Goal: Book appointment/travel/reservation

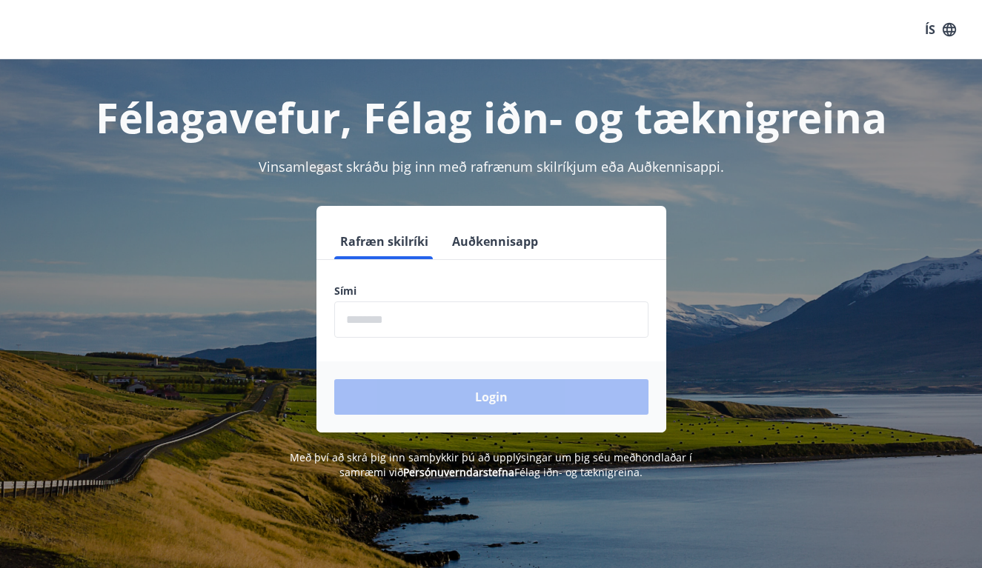
click at [367, 322] on input "phone" at bounding box center [491, 320] width 314 height 36
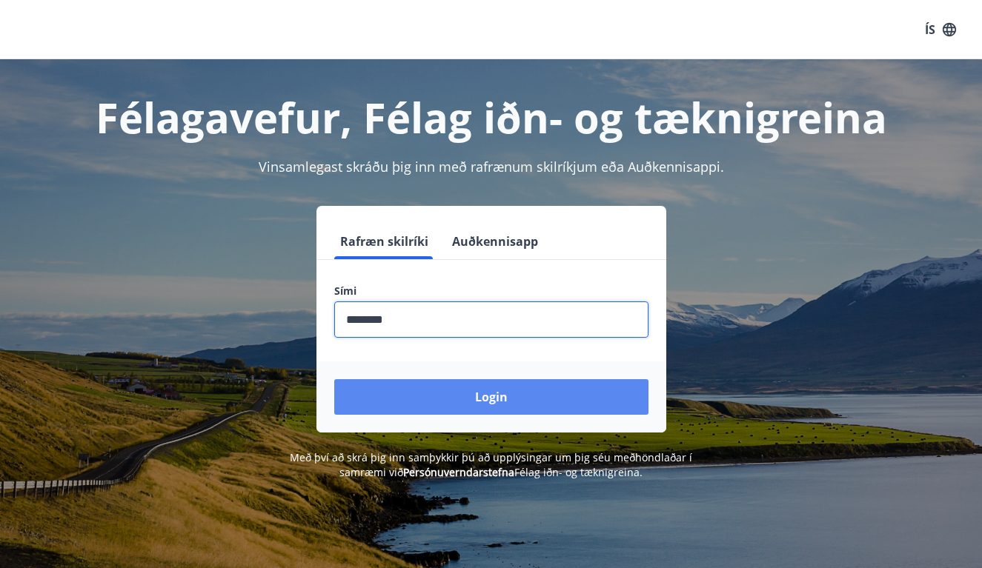
type input "********"
click at [505, 398] on button "Login" at bounding box center [491, 397] width 314 height 36
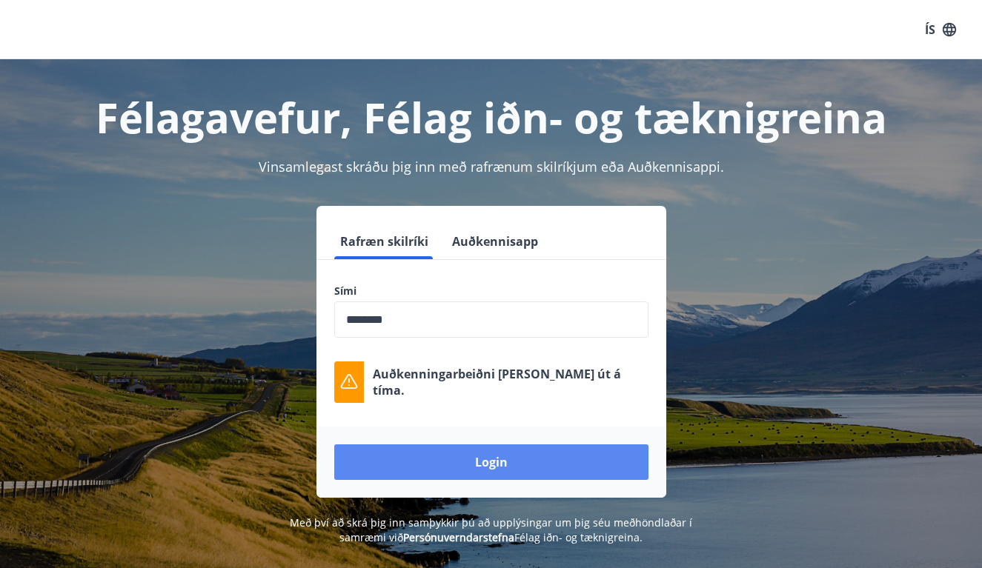
click at [482, 465] on button "Login" at bounding box center [491, 463] width 314 height 36
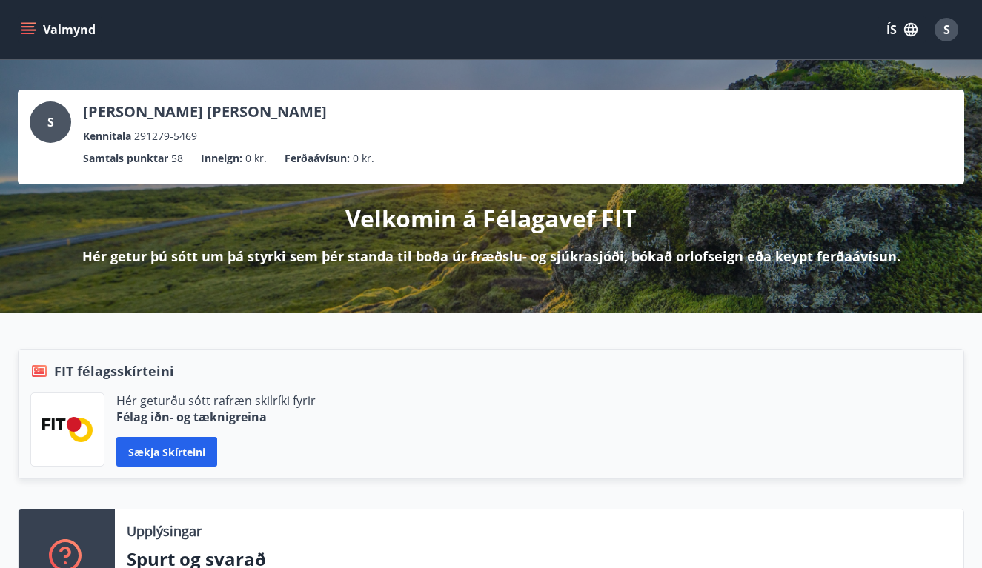
click at [33, 30] on icon "menu" at bounding box center [29, 29] width 16 height 1
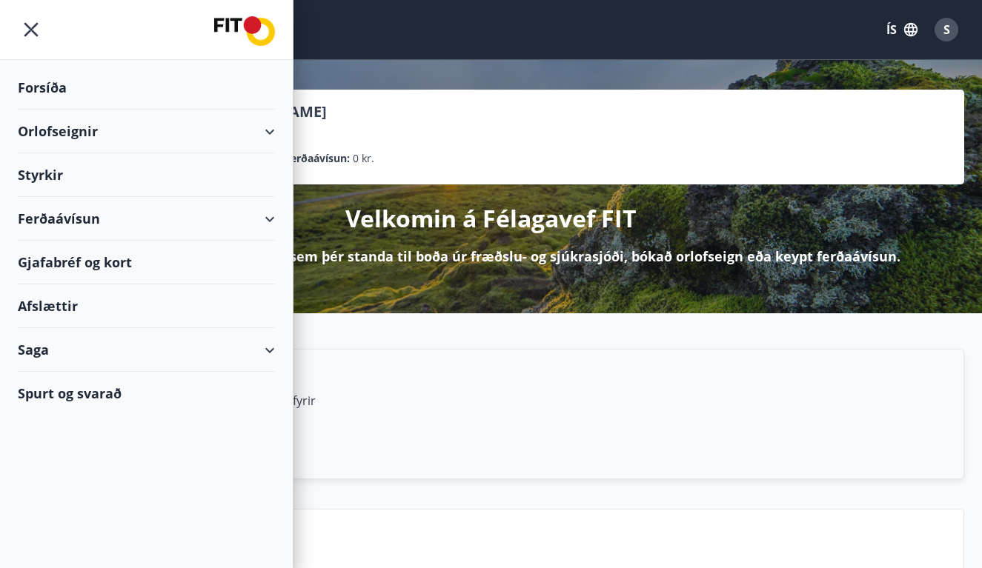
click at [273, 131] on div "Orlofseignir" at bounding box center [146, 132] width 257 height 44
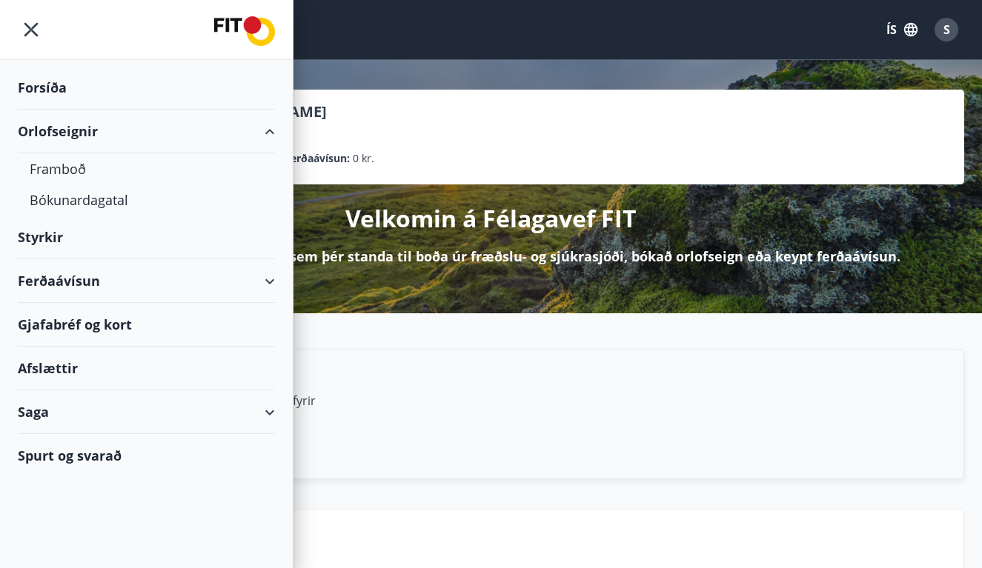
click at [47, 130] on div "Orlofseignir" at bounding box center [146, 132] width 257 height 44
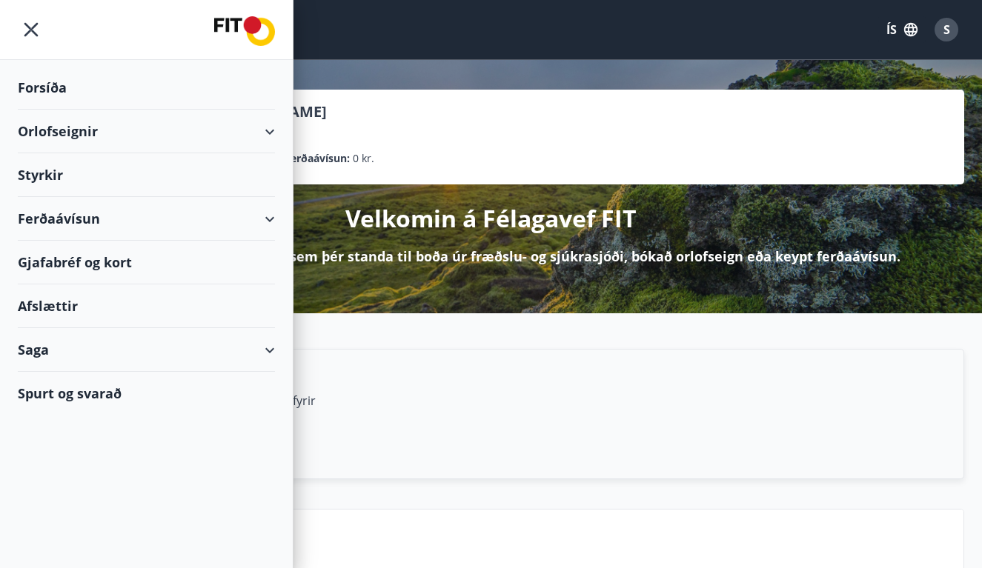
click at [269, 130] on div "Orlofseignir" at bounding box center [146, 132] width 257 height 44
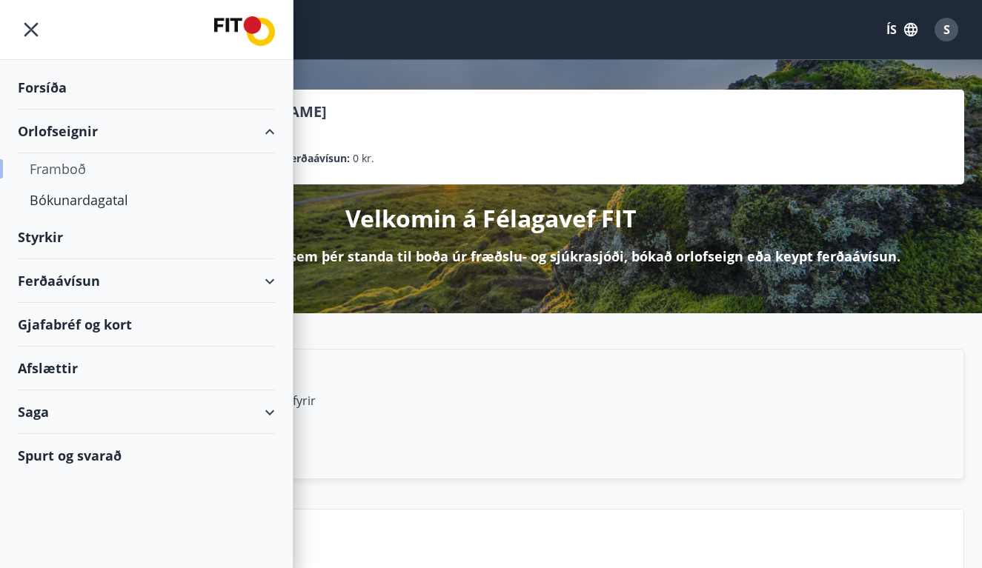
click at [60, 171] on div "Framboð" at bounding box center [146, 168] width 233 height 31
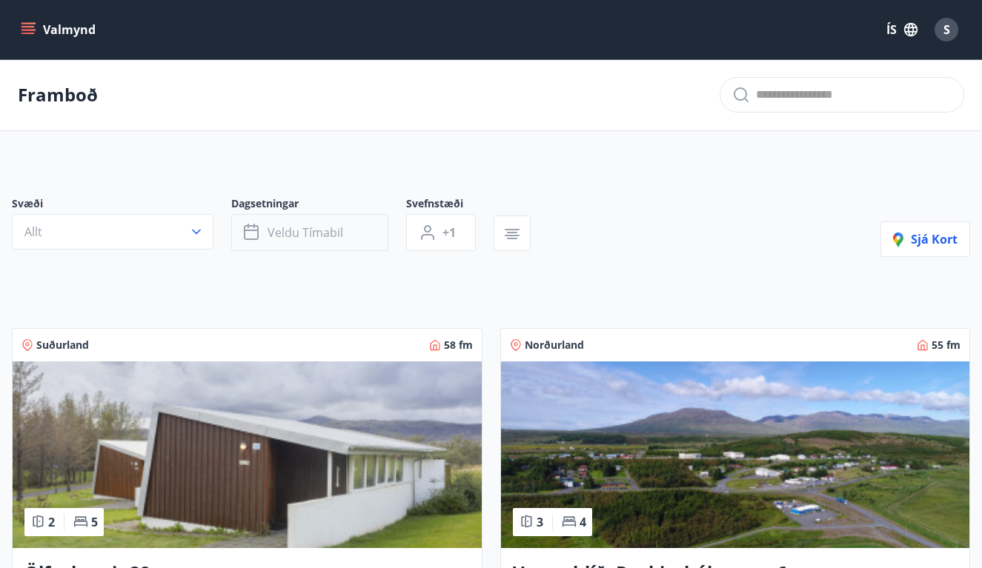
click at [343, 228] on button "Veldu tímabil" at bounding box center [309, 232] width 157 height 37
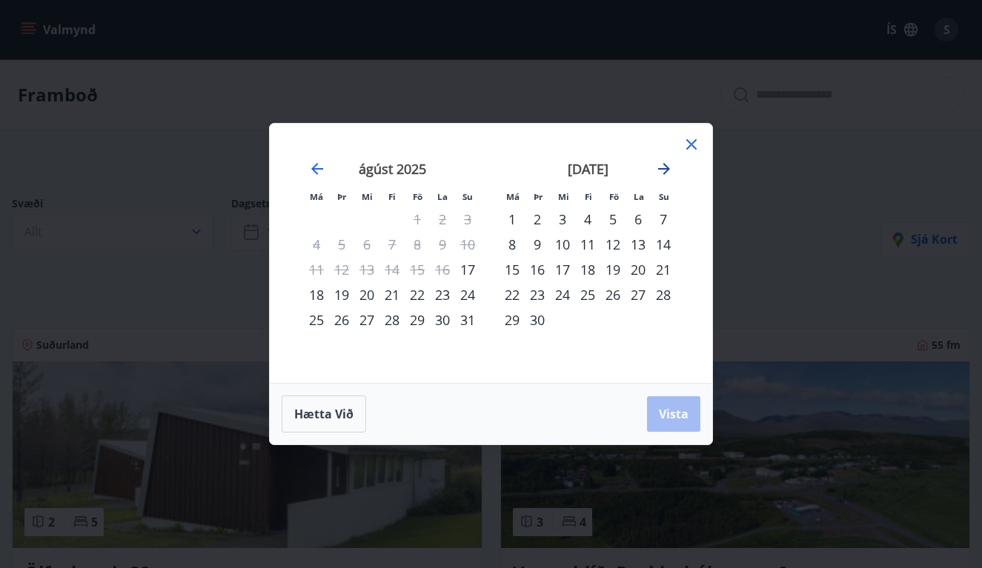
click at [661, 165] on icon "Move forward to switch to the next month." at bounding box center [664, 169] width 18 height 18
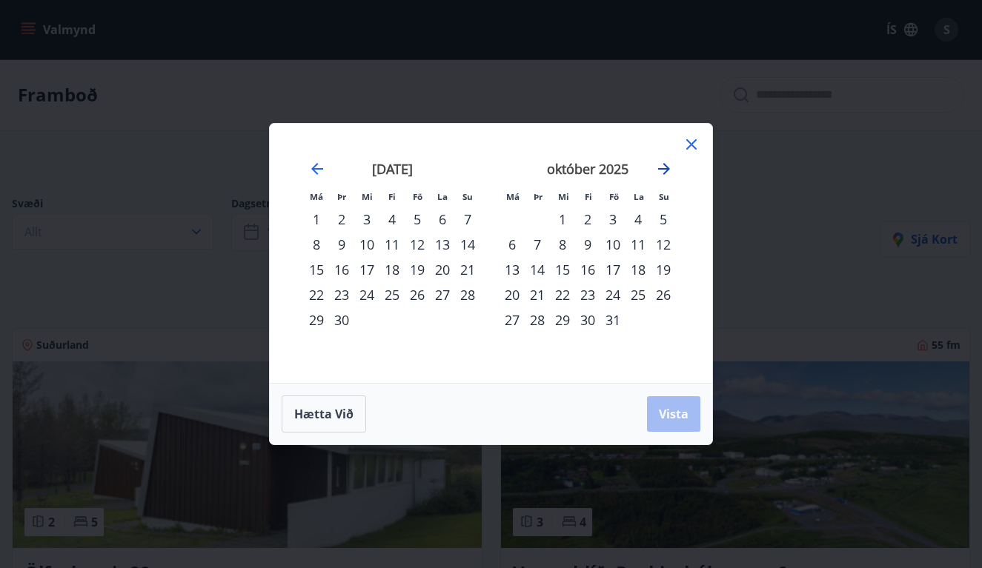
click at [661, 165] on icon "Move forward to switch to the next month." at bounding box center [664, 169] width 18 height 18
drag, startPoint x: 641, startPoint y: 218, endPoint x: 635, endPoint y: 203, distance: 16.0
click at [636, 207] on div "1" at bounding box center [637, 219] width 25 height 25
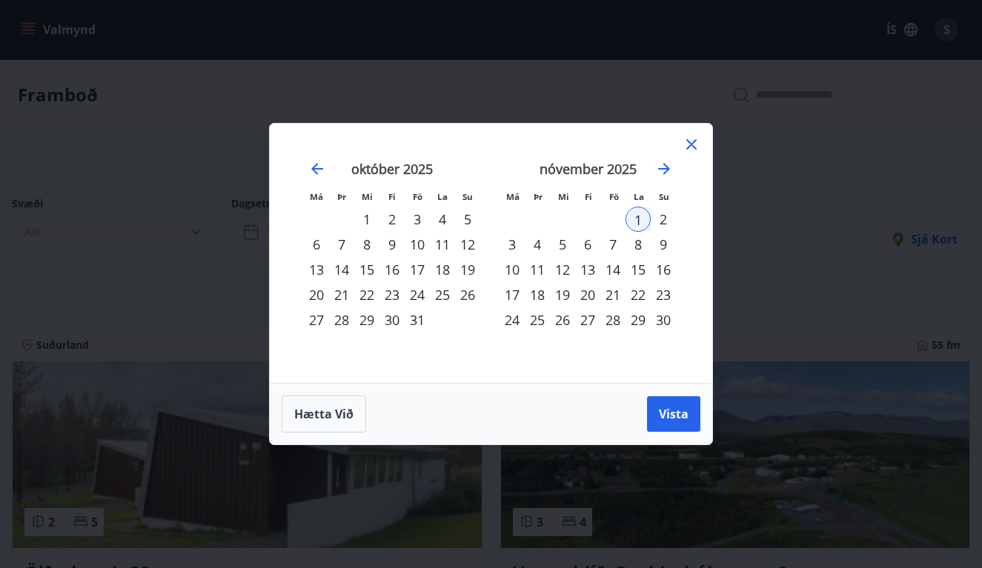
click at [659, 310] on div "30" at bounding box center [663, 319] width 25 height 25
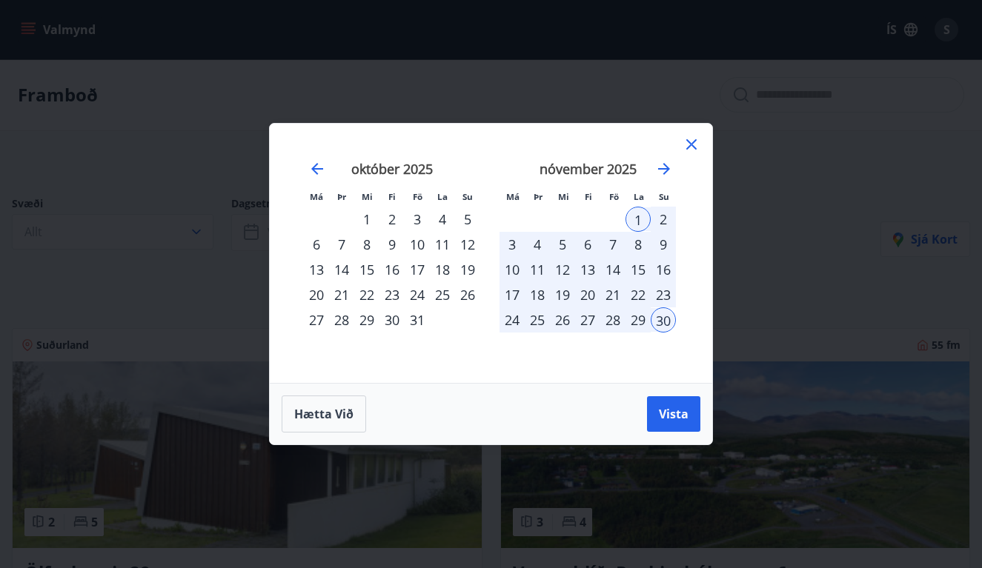
click at [639, 219] on div "1" at bounding box center [637, 219] width 25 height 25
click at [672, 410] on span "Vista" at bounding box center [674, 414] width 30 height 16
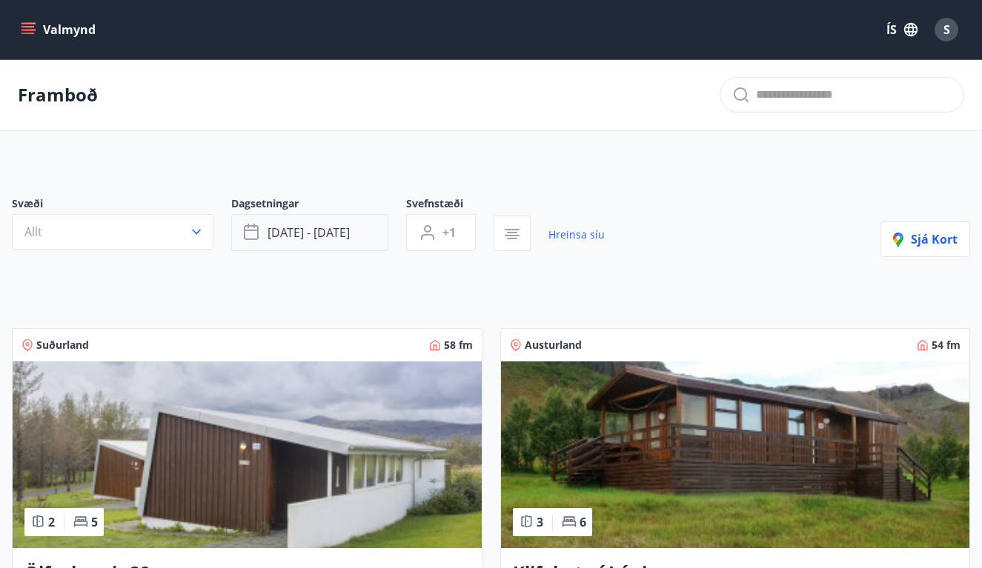
click at [366, 230] on button "[DATE] - [DATE]" at bounding box center [309, 232] width 157 height 37
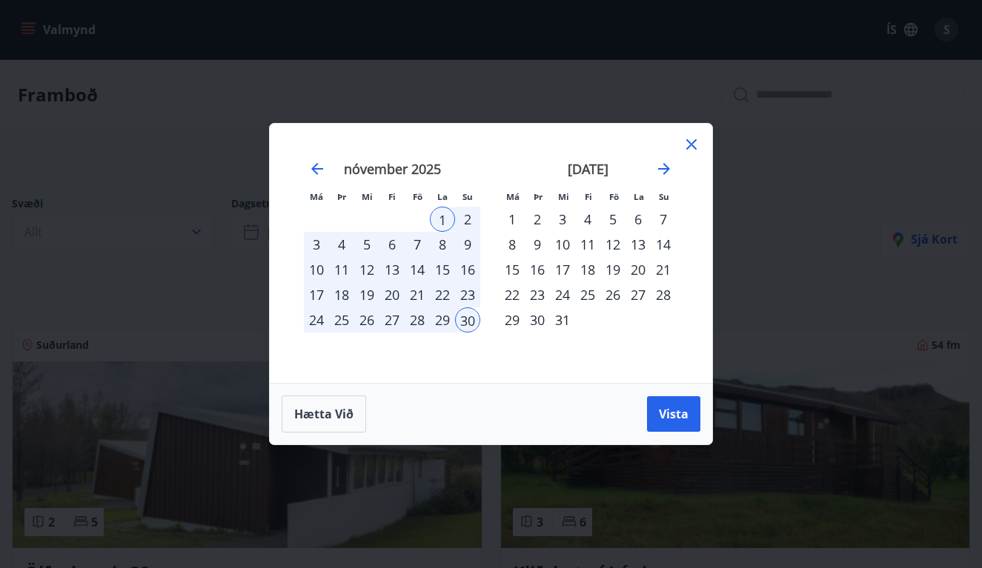
click at [441, 222] on div "1" at bounding box center [442, 219] width 25 height 25
click at [412, 244] on div "7" at bounding box center [417, 244] width 25 height 25
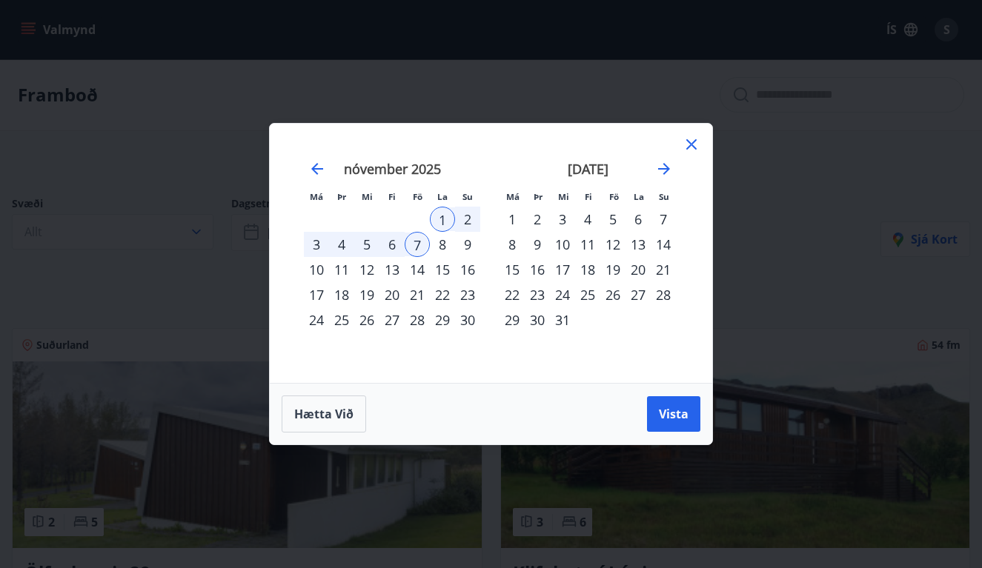
click at [422, 267] on div "14" at bounding box center [417, 269] width 25 height 25
click at [414, 242] on div "7" at bounding box center [417, 244] width 25 height 25
click at [676, 413] on span "Vista" at bounding box center [674, 414] width 30 height 16
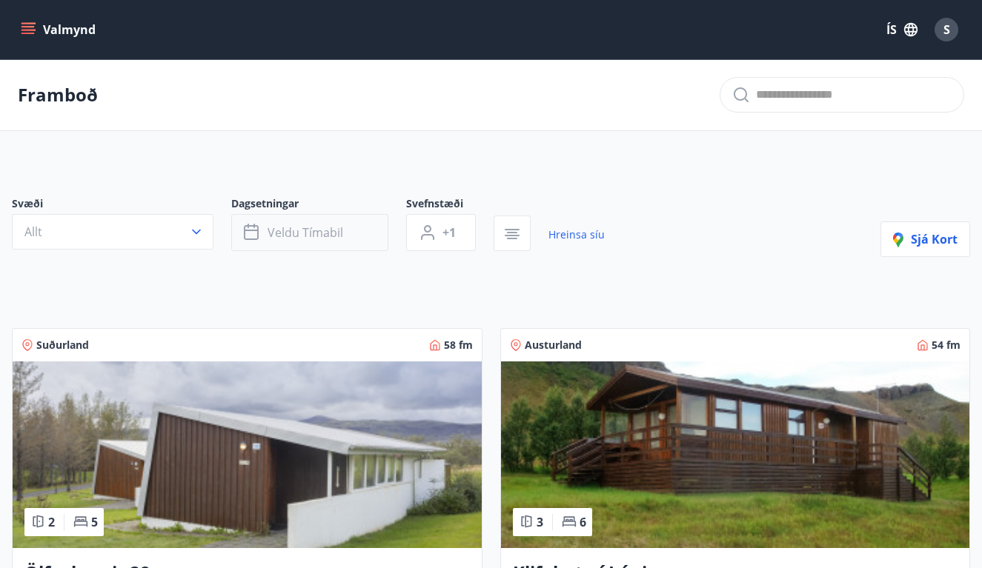
click at [305, 233] on span "Veldu tímabil" at bounding box center [305, 233] width 76 height 16
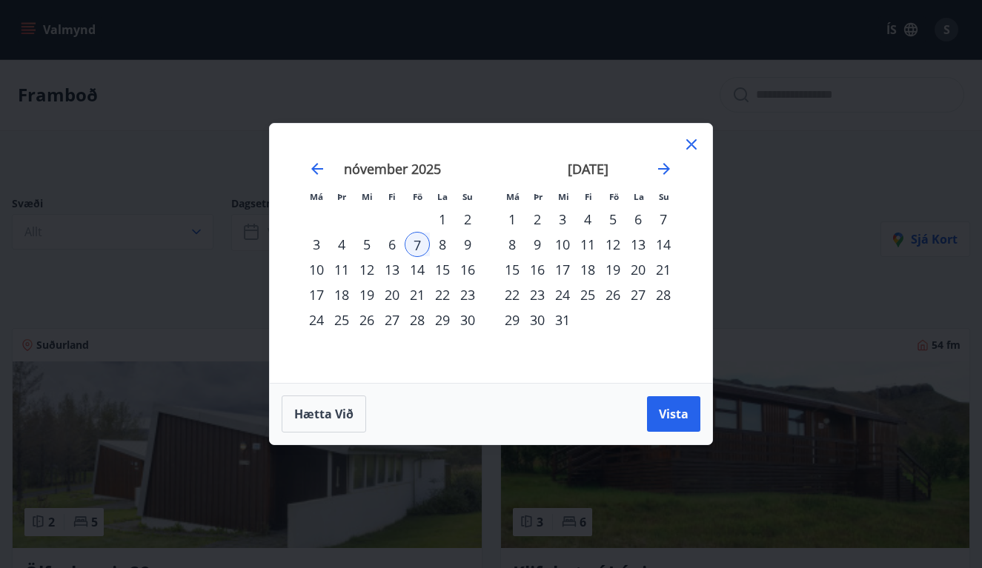
click at [392, 239] on div "6" at bounding box center [391, 244] width 25 height 25
click at [388, 264] on div "13" at bounding box center [391, 269] width 25 height 25
click at [675, 416] on span "Vista" at bounding box center [674, 414] width 30 height 16
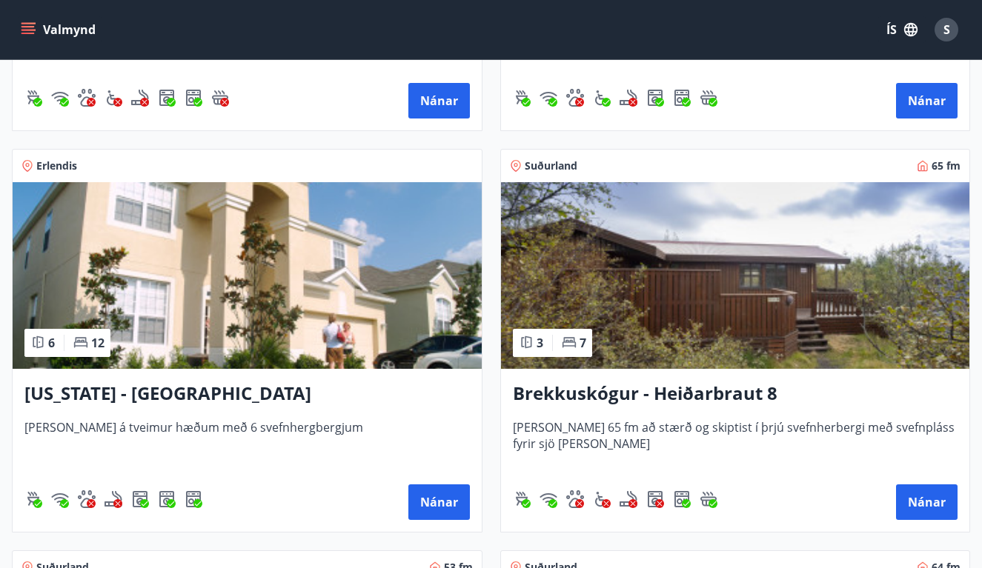
scroll to position [2186, 0]
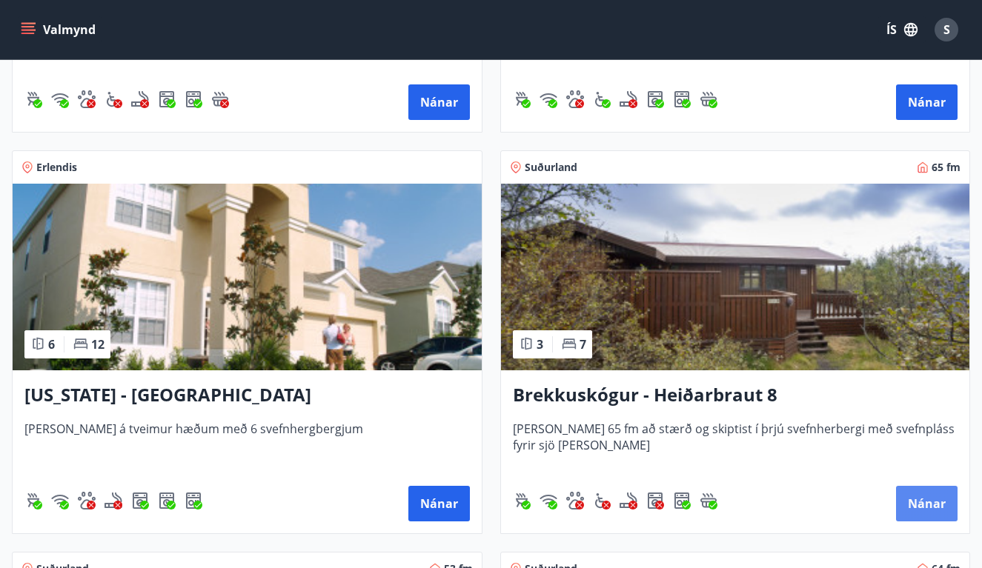
click at [932, 505] on button "Nánar" at bounding box center [926, 504] width 61 height 36
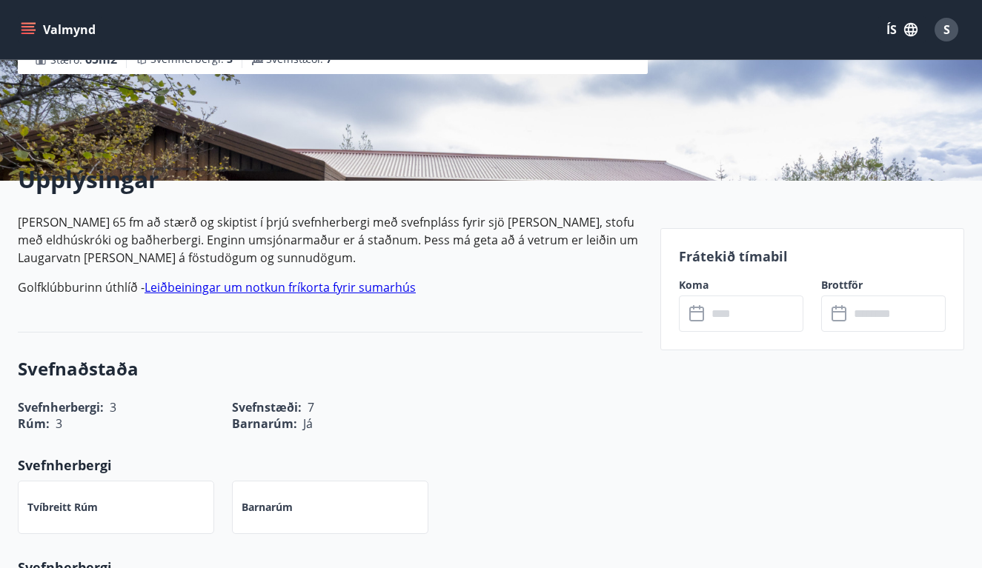
scroll to position [265, 0]
click at [726, 315] on input "text" at bounding box center [755, 313] width 96 height 36
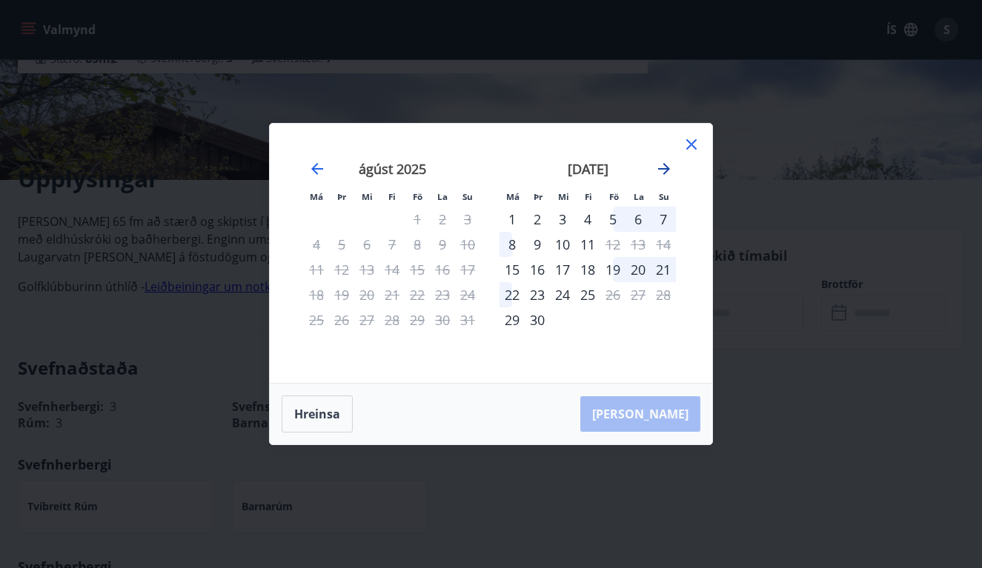
click at [665, 170] on icon "Move forward to switch to the next month." at bounding box center [664, 169] width 12 height 12
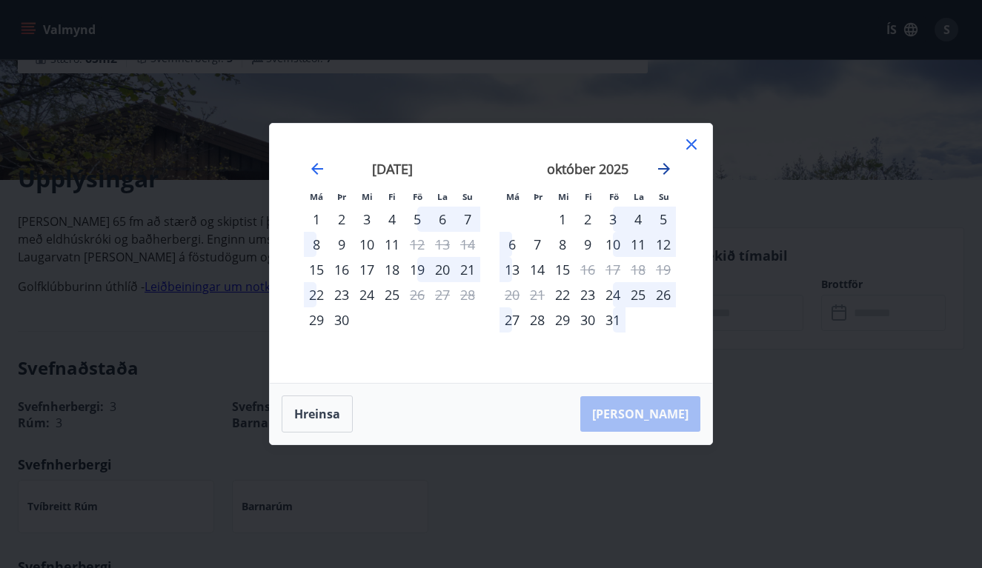
click at [665, 170] on icon "Move forward to switch to the next month." at bounding box center [664, 169] width 12 height 12
